Goal: Task Accomplishment & Management: Manage account settings

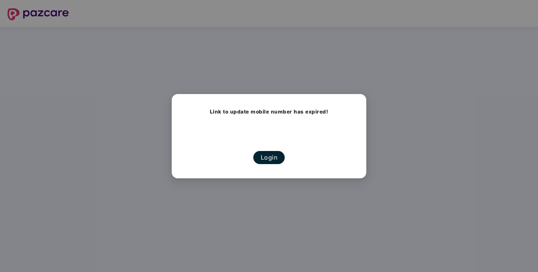
click at [267, 157] on button "Login" at bounding box center [269, 157] width 32 height 13
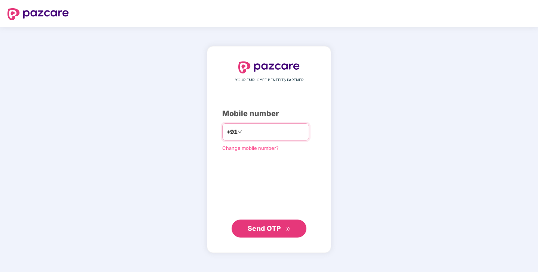
click at [256, 133] on input "number" at bounding box center [274, 132] width 61 height 12
type input "**********"
click at [255, 226] on span "Send OTP" at bounding box center [264, 228] width 33 height 8
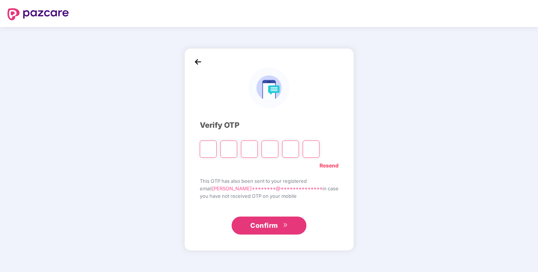
type input "*"
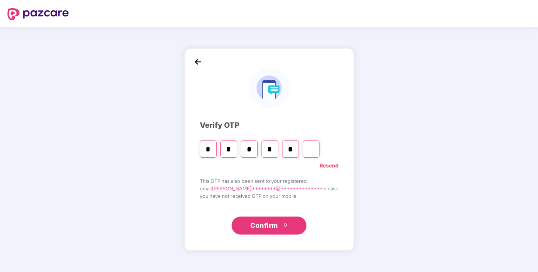
type input "*"
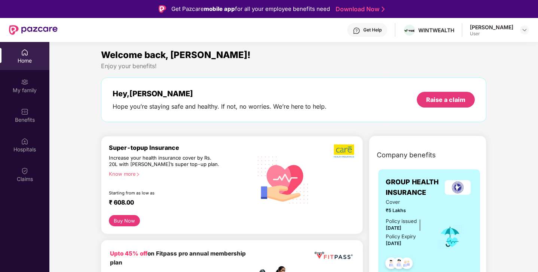
click at [362, 65] on div "Enjoy your benefits!" at bounding box center [294, 66] width 386 height 8
click at [23, 82] on img at bounding box center [24, 81] width 7 height 7
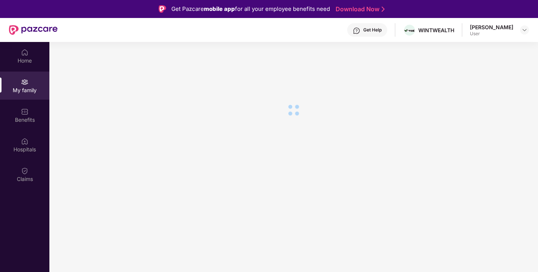
click at [490, 32] on div "User" at bounding box center [491, 34] width 43 height 6
click at [522, 30] on img at bounding box center [524, 30] width 6 height 6
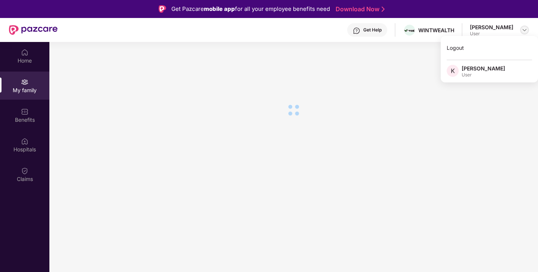
click at [522, 30] on img at bounding box center [524, 30] width 6 height 6
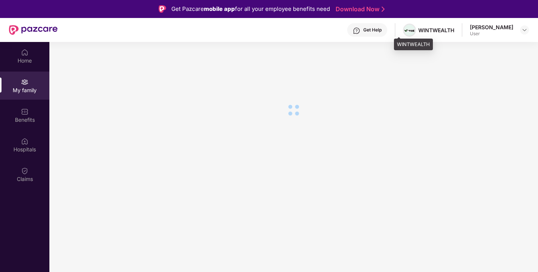
click at [404, 33] on span at bounding box center [409, 29] width 11 height 9
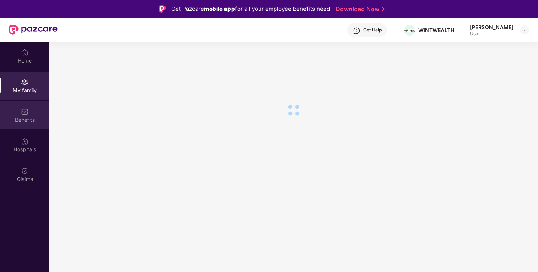
click at [24, 108] on img at bounding box center [24, 111] width 7 height 7
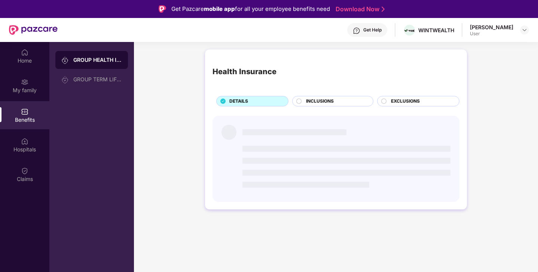
click at [106, 60] on div "GROUP HEALTH INSURANCE" at bounding box center [97, 59] width 49 height 7
click at [100, 80] on div "GROUP TERM LIFE INSURANCE" at bounding box center [97, 79] width 49 height 6
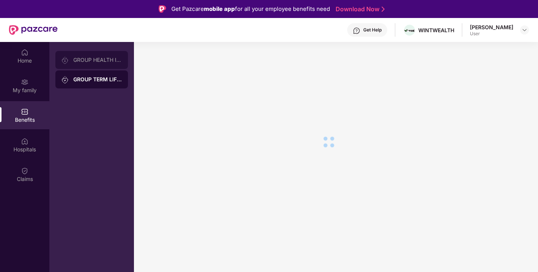
click at [97, 58] on div "GROUP HEALTH INSURANCE" at bounding box center [97, 60] width 49 height 6
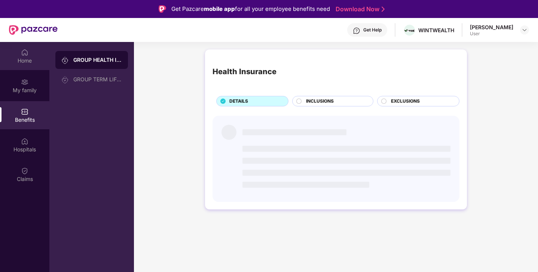
click at [25, 53] on img at bounding box center [24, 52] width 7 height 7
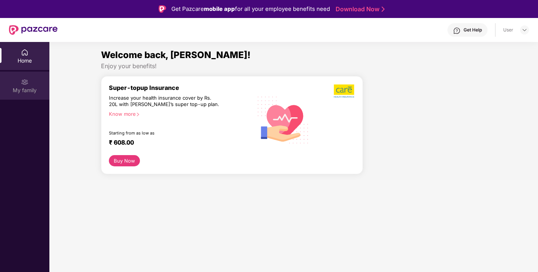
click at [29, 83] on div "My family" at bounding box center [24, 85] width 49 height 28
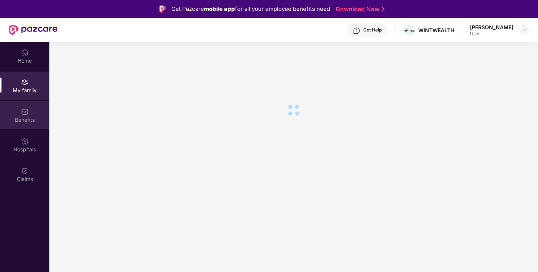
click at [33, 117] on div "Benefits" at bounding box center [24, 119] width 49 height 7
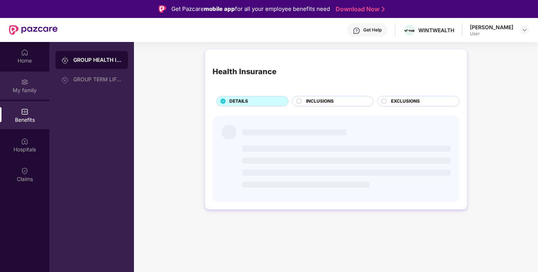
click at [29, 83] on div "My family" at bounding box center [24, 85] width 49 height 28
